Goal: Transaction & Acquisition: Purchase product/service

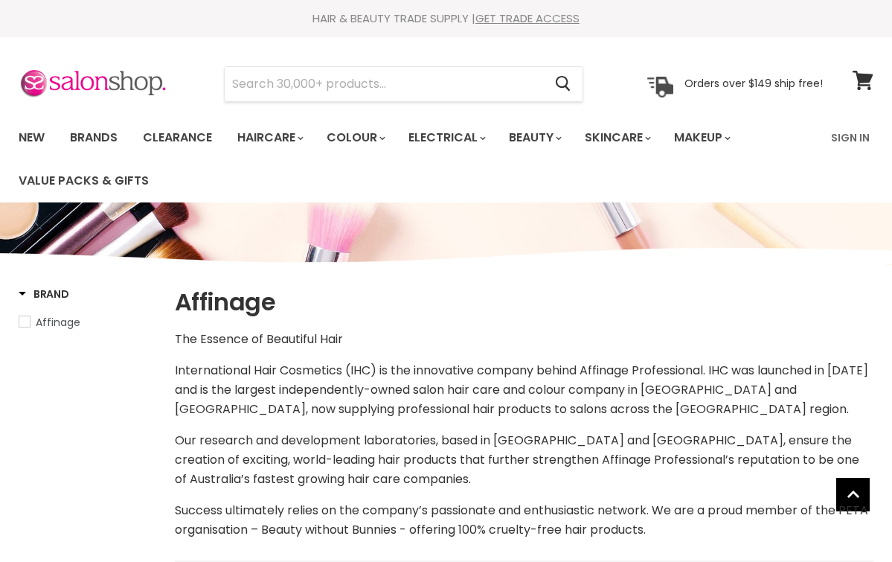
select select "manual"
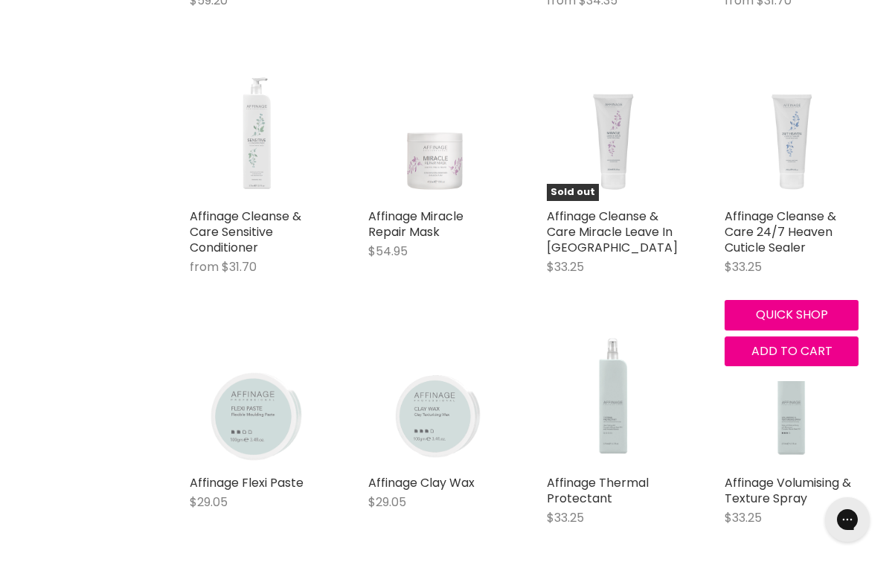
scroll to position [1097, 0]
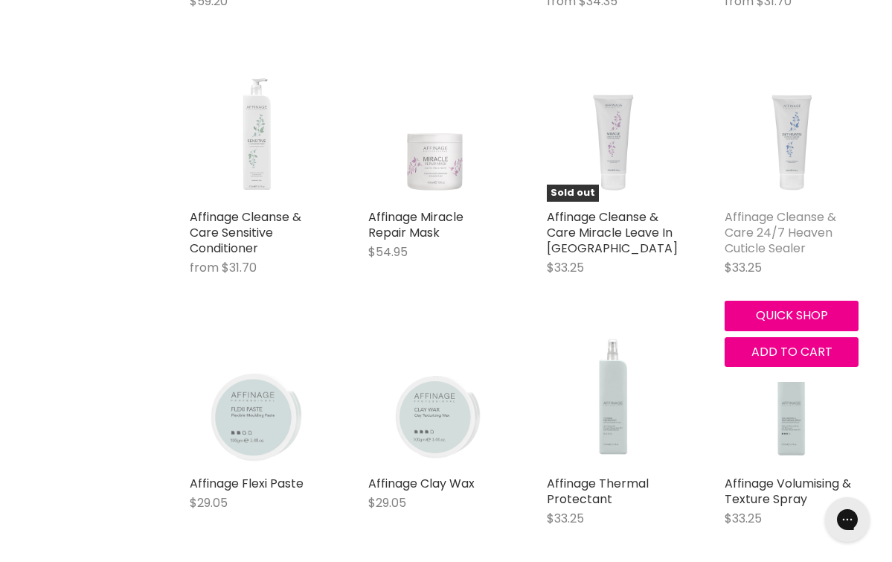
click at [728, 220] on link "Affinage Cleanse & Care 24/7 Heaven Cuticle Sealer" at bounding box center [781, 232] width 112 height 48
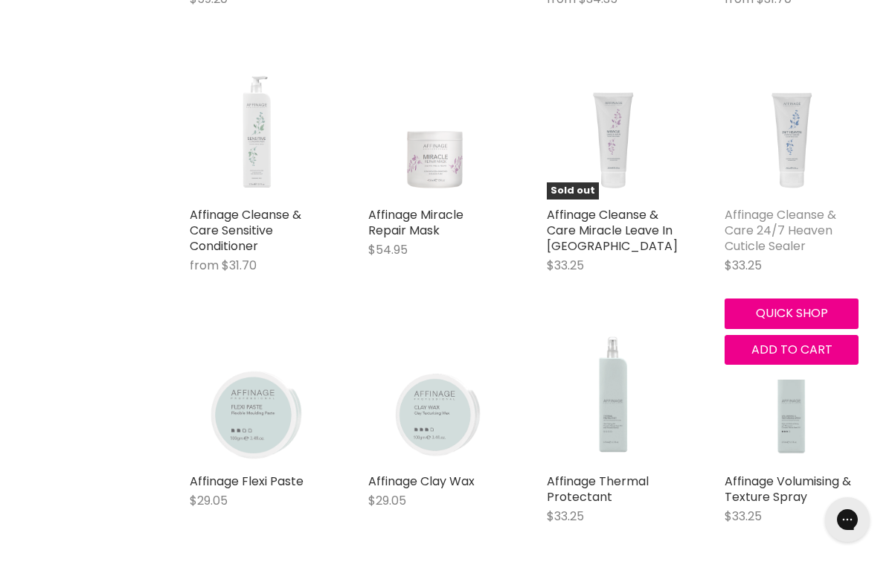
scroll to position [1047, 0]
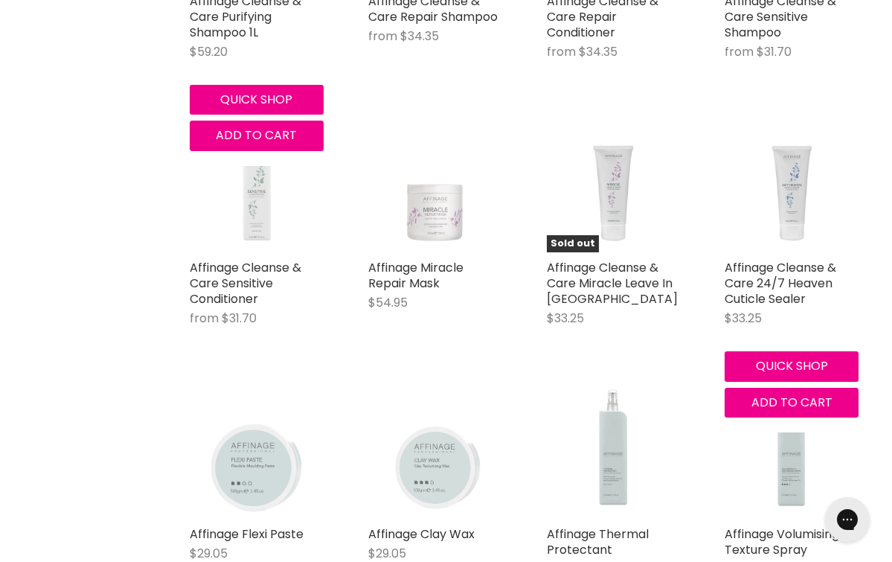
click at [246, 118] on div "Quick shop Add to cart" at bounding box center [257, 115] width 140 height 72
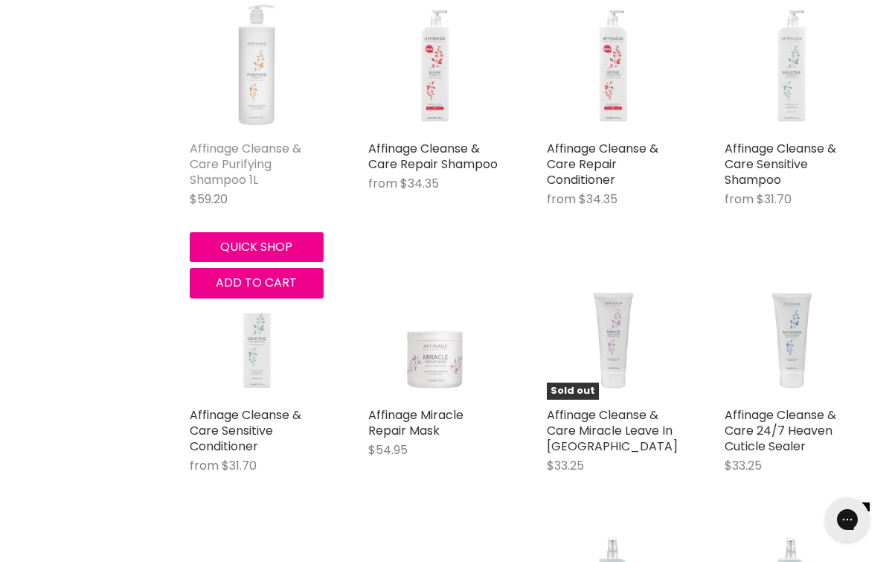
scroll to position [883, 0]
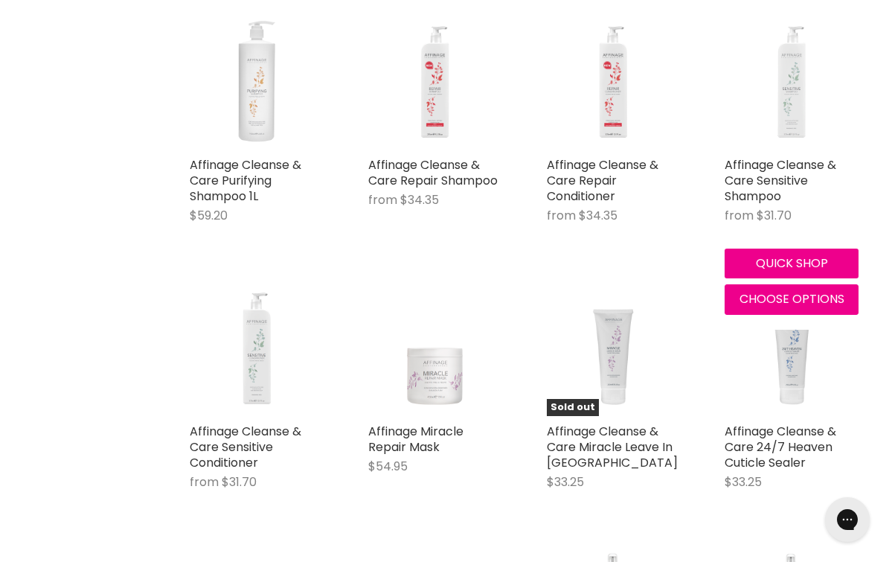
click at [791, 96] on img "Main content" at bounding box center [792, 83] width 134 height 134
